Goal: Task Accomplishment & Management: Manage account settings

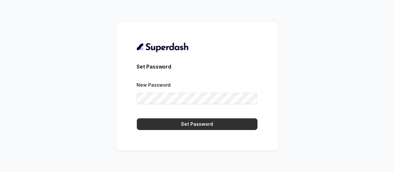
click at [204, 122] on button "Set Password" at bounding box center [197, 125] width 121 height 12
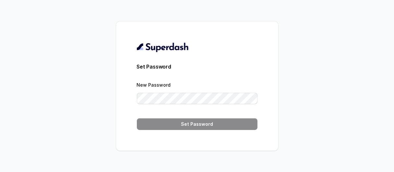
click at [309, 77] on div "Set Password New Password Set Password" at bounding box center [197, 86] width 394 height 172
click at [263, 142] on div "Set Password New Password Set Password" at bounding box center [197, 86] width 162 height 130
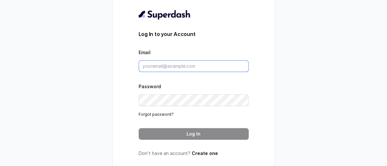
drag, startPoint x: 0, startPoint y: 0, endPoint x: 213, endPoint y: 72, distance: 224.6
click at [213, 72] on input "Email" at bounding box center [194, 66] width 110 height 12
paste input "[EMAIL_ADDRESS][DOMAIN_NAME]"
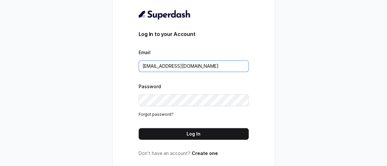
type input "[EMAIL_ADDRESS][DOMAIN_NAME]"
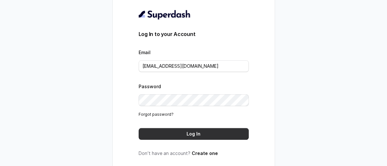
click at [172, 140] on button "Log In" at bounding box center [194, 134] width 110 height 12
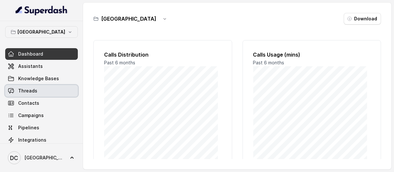
click at [51, 92] on link "Threads" at bounding box center [41, 91] width 73 height 12
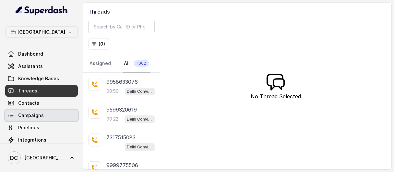
click at [51, 114] on link "Campaigns" at bounding box center [41, 116] width 73 height 12
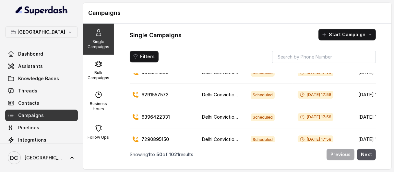
scroll to position [122, 0]
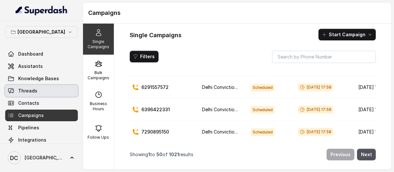
click at [50, 85] on link "Threads" at bounding box center [41, 91] width 73 height 12
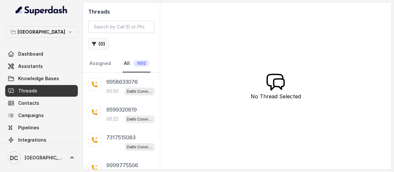
click at [103, 44] on button "( 0 )" at bounding box center [98, 44] width 21 height 12
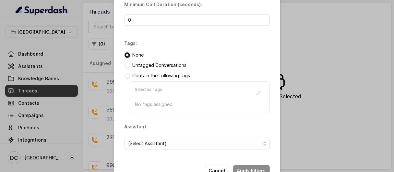
scroll to position [74, 0]
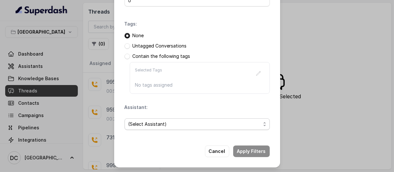
click at [193, 124] on span "(Select Assistant)" at bounding box center [194, 125] width 132 height 8
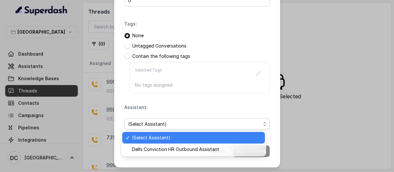
click at [193, 124] on span "(Select Assistant)" at bounding box center [194, 125] width 132 height 8
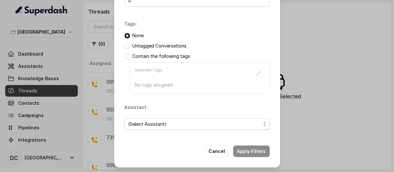
click at [193, 124] on span "(Select Assistant)" at bounding box center [194, 125] width 132 height 8
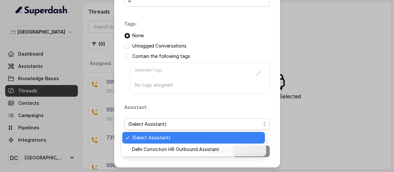
click at [193, 124] on span "(Select Assistant)" at bounding box center [194, 125] width 132 height 8
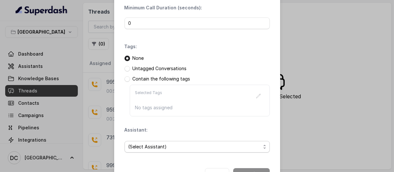
scroll to position [50, 0]
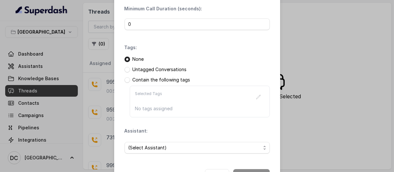
click at [193, 112] on div "Selected Tags No tags assigned" at bounding box center [200, 102] width 140 height 32
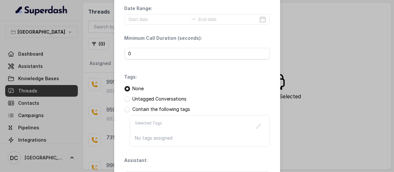
scroll to position [0, 0]
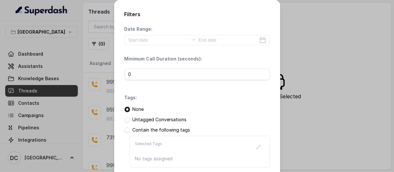
click at [172, 119] on p "Untagged Conversations" at bounding box center [160, 120] width 54 height 6
click at [125, 121] on span at bounding box center [128, 120] width 6 height 6
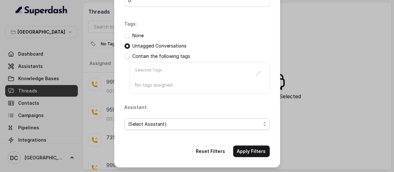
click at [156, 122] on span "(Select Assistant)" at bounding box center [194, 125] width 132 height 8
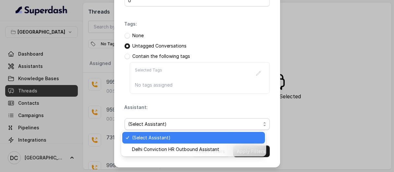
click at [156, 122] on span "(Select Assistant)" at bounding box center [194, 125] width 132 height 8
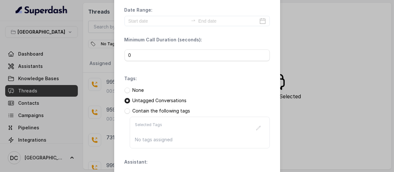
scroll to position [0, 0]
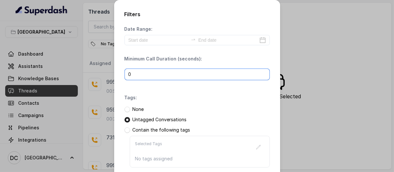
click at [180, 75] on input "0" at bounding box center [197, 75] width 145 height 12
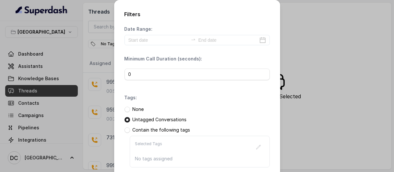
click at [211, 106] on div "Tags: None Untagged Conversations Contain the following tags Selected Tags No t…" at bounding box center [197, 131] width 145 height 73
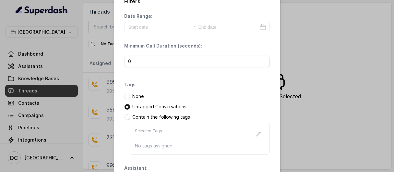
click at [136, 99] on p "None" at bounding box center [138, 96] width 11 height 6
click at [144, 116] on p "Contain the following tags" at bounding box center [162, 117] width 58 height 6
click at [125, 117] on span at bounding box center [128, 118] width 6 height 6
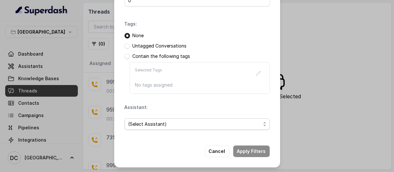
scroll to position [71, 0]
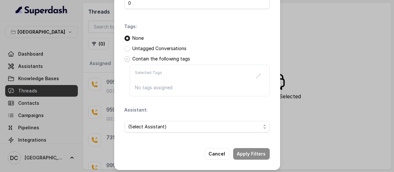
click at [125, 58] on span at bounding box center [128, 59] width 6 height 6
click at [227, 87] on p "No tags assigned" at bounding box center [199, 88] width 129 height 6
click at [257, 74] on icon "button" at bounding box center [258, 76] width 5 height 5
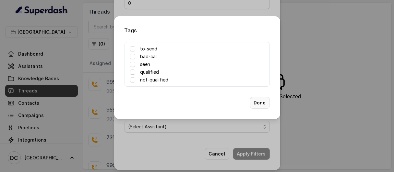
click at [264, 105] on button "Done" at bounding box center [260, 103] width 20 height 12
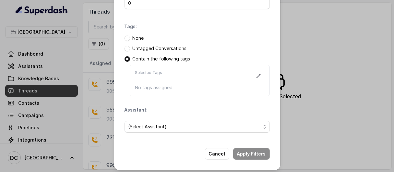
click at [335, 93] on div "Filters Date Range: Minimum Call Duration (seconds): 0 Tags: None Untagged Conv…" at bounding box center [197, 86] width 394 height 172
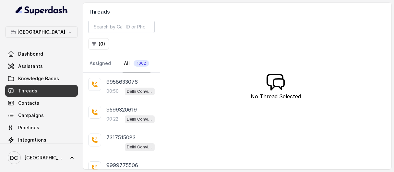
click at [335, 93] on div "Threads ( 0 ) Assigned All 1002 9958633076 00:50 [GEOGRAPHIC_DATA] Conviction H…" at bounding box center [237, 86] width 308 height 167
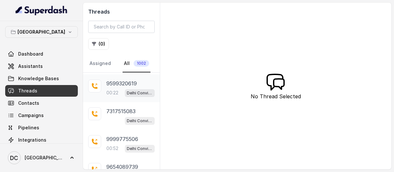
scroll to position [27, 0]
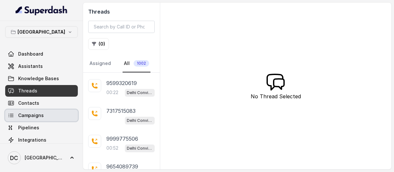
click at [47, 119] on link "Campaigns" at bounding box center [41, 116] width 73 height 12
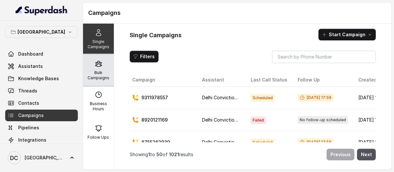
click at [97, 71] on p "Bulk Campaigns" at bounding box center [99, 75] width 26 height 10
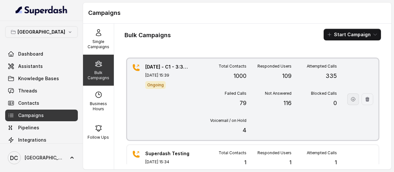
click at [347, 102] on button "button" at bounding box center [353, 100] width 12 height 12
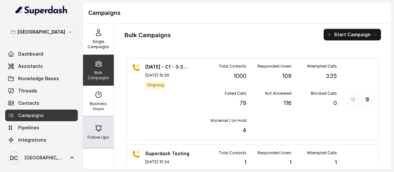
click at [104, 131] on div "Follow Ups" at bounding box center [98, 132] width 31 height 31
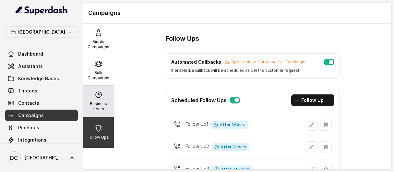
click at [91, 100] on div "Business Hours" at bounding box center [98, 101] width 31 height 31
select select "[GEOGRAPHIC_DATA]/[GEOGRAPHIC_DATA]"
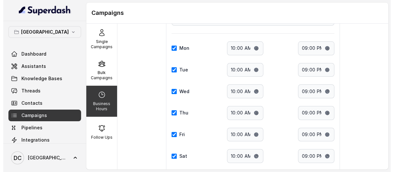
scroll to position [31, 0]
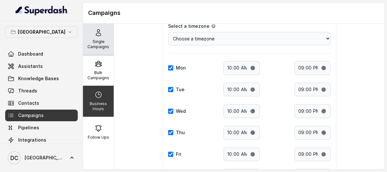
click at [99, 43] on p "Single Campaigns" at bounding box center [99, 44] width 26 height 10
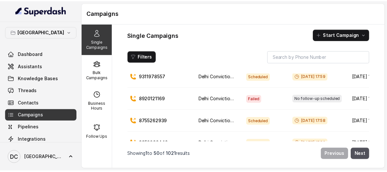
scroll to position [14, 0]
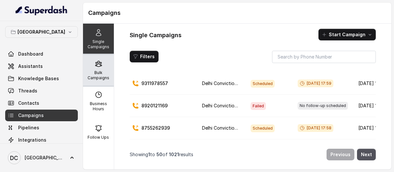
click at [102, 78] on p "Bulk Campaigns" at bounding box center [99, 75] width 26 height 10
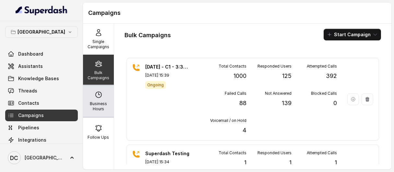
click at [97, 100] on div "Business Hours" at bounding box center [98, 101] width 31 height 31
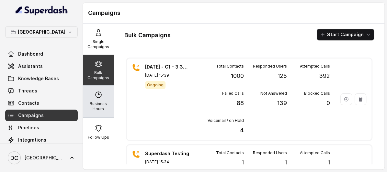
select select "[GEOGRAPHIC_DATA]/[GEOGRAPHIC_DATA]"
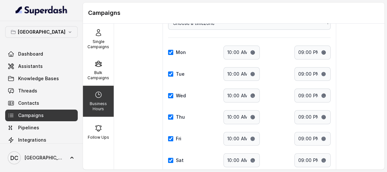
scroll to position [49, 0]
